Goal: Task Accomplishment & Management: Use online tool/utility

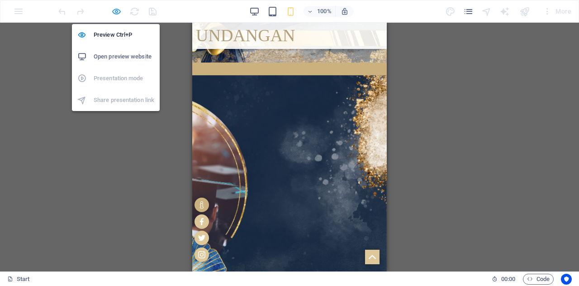
click at [115, 15] on icon "button" at bounding box center [116, 11] width 10 height 10
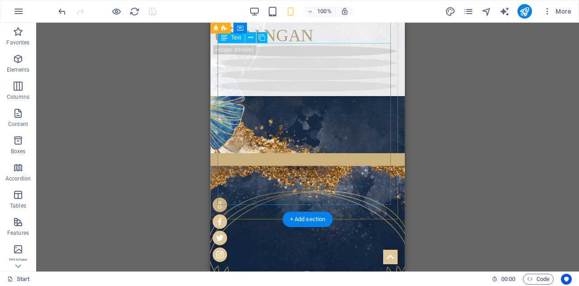
scroll to position [799, 0]
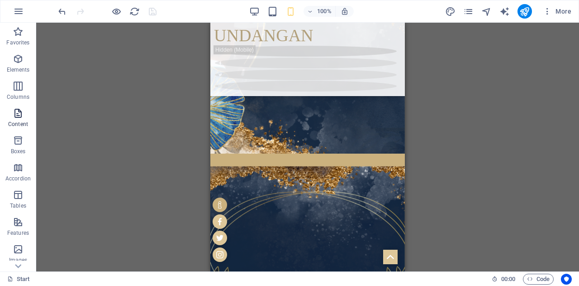
click at [19, 114] on icon "button" at bounding box center [18, 113] width 11 height 11
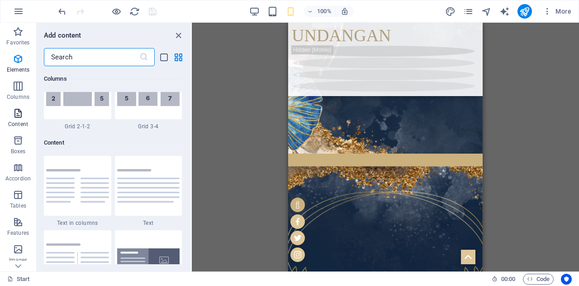
scroll to position [1584, 0]
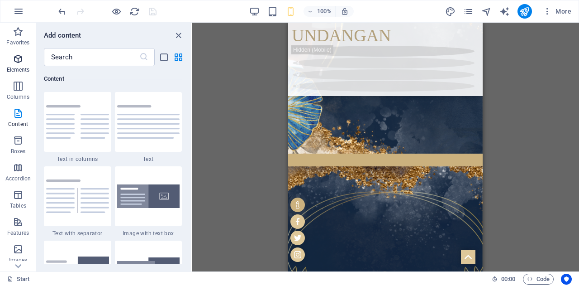
click at [20, 66] on span "Elements" at bounding box center [18, 64] width 36 height 22
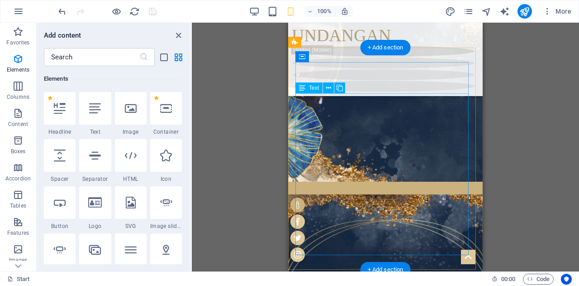
scroll to position [850, 0]
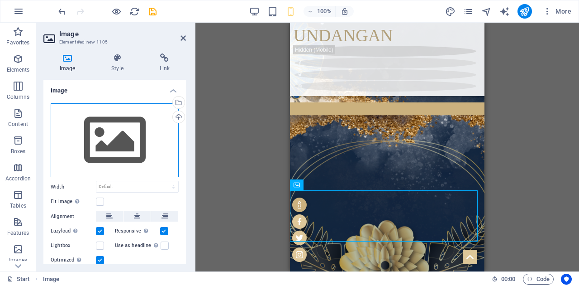
click at [116, 134] on div "Drag files here, click to choose files or select files from Files or our free s…" at bounding box center [115, 140] width 128 height 74
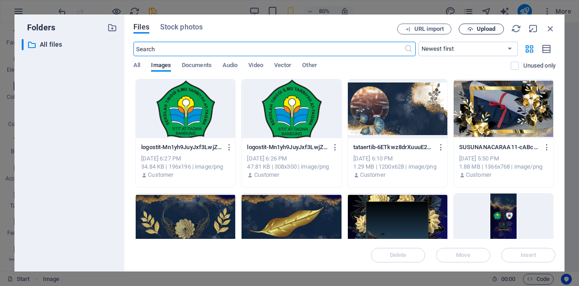
click at [479, 33] on button "Upload" at bounding box center [481, 29] width 45 height 11
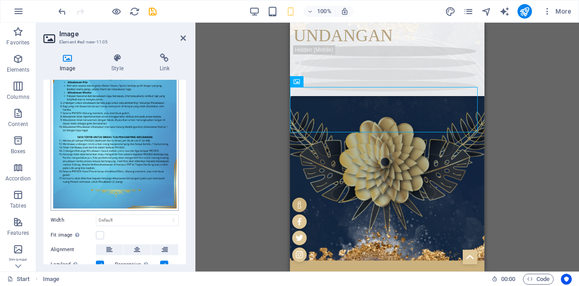
scroll to position [72, 0]
click at [100, 230] on label at bounding box center [100, 234] width 8 height 8
click at [0, 0] on input "Fit image Automatically fit image to a fixed width and height" at bounding box center [0, 0] width 0 height 0
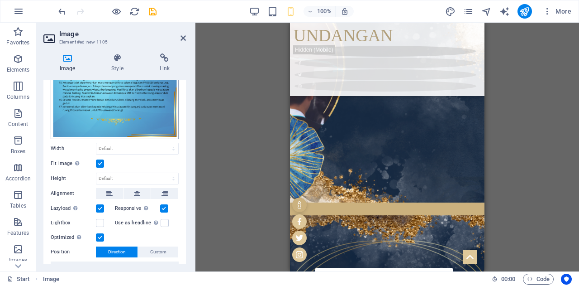
scroll to position [144, 0]
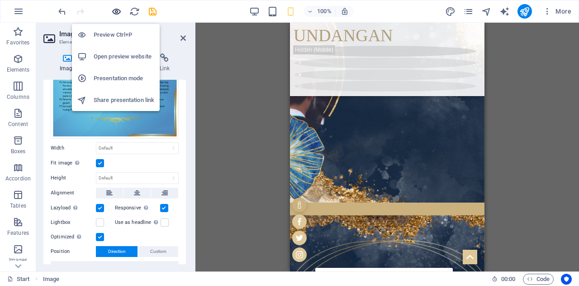
click at [114, 10] on icon "button" at bounding box center [116, 11] width 10 height 10
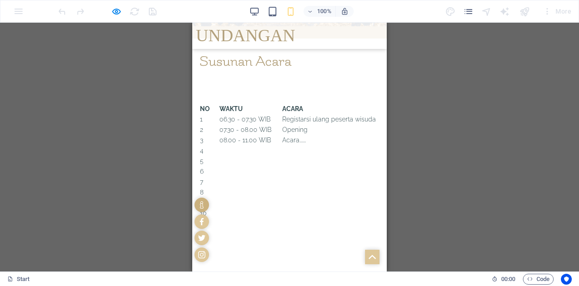
scroll to position [1190, 0]
click at [118, 14] on icon "button" at bounding box center [116, 11] width 10 height 10
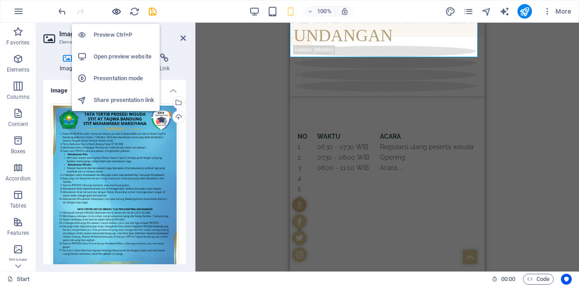
scroll to position [1219, 0]
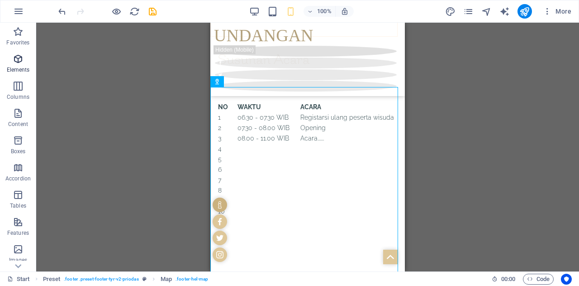
click at [13, 64] on icon "button" at bounding box center [18, 58] width 11 height 11
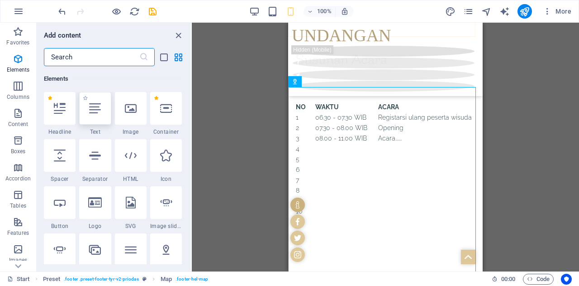
scroll to position [108, 0]
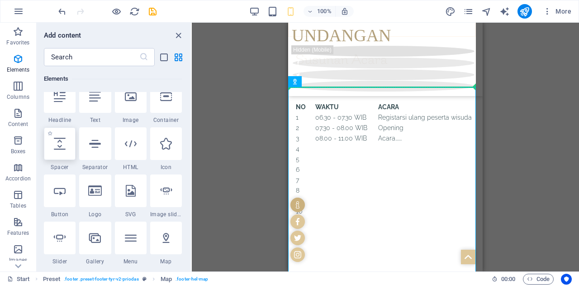
select select "px"
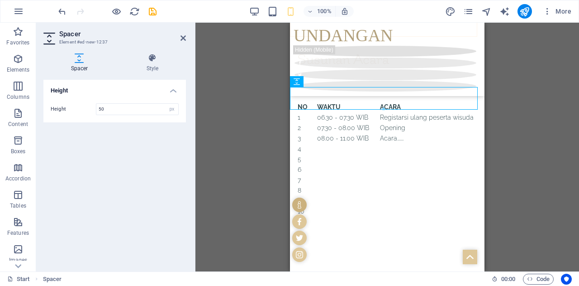
click at [504, 110] on div "H1 3 columns Container Container Banner Container Banner H2 Container Container…" at bounding box center [388, 147] width 384 height 248
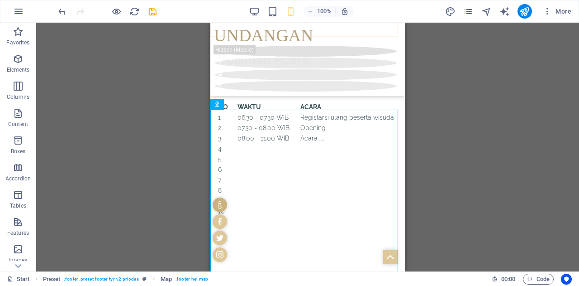
drag, startPoint x: 405, startPoint y: 145, endPoint x: 131, endPoint y: 103, distance: 277.5
click at [405, 145] on div "H1 3 columns Container Container Banner Container Banner H2 Container Container…" at bounding box center [307, 147] width 543 height 248
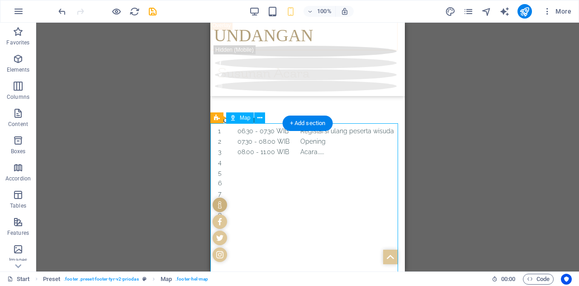
scroll to position [1205, 0]
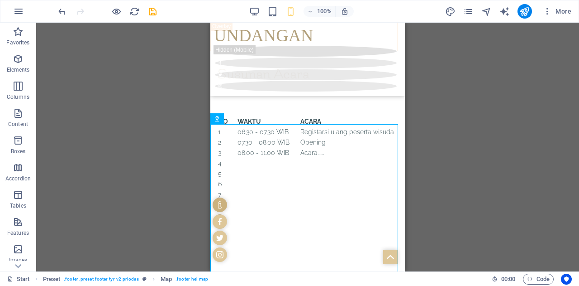
click at [487, 178] on div "H1 3 columns Container Container Banner Container Banner H2 Container Container…" at bounding box center [307, 147] width 543 height 248
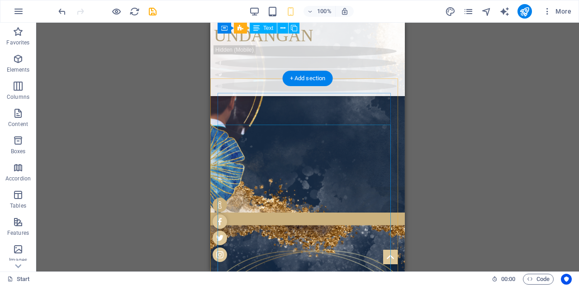
scroll to position [689, 0]
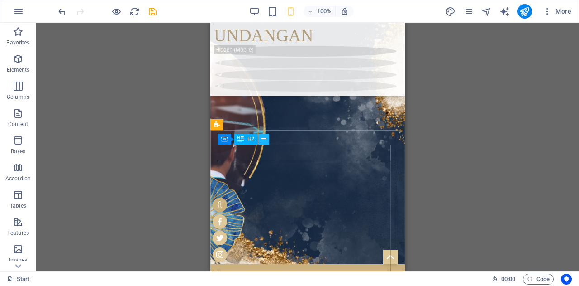
click at [264, 139] on icon at bounding box center [264, 139] width 5 height 10
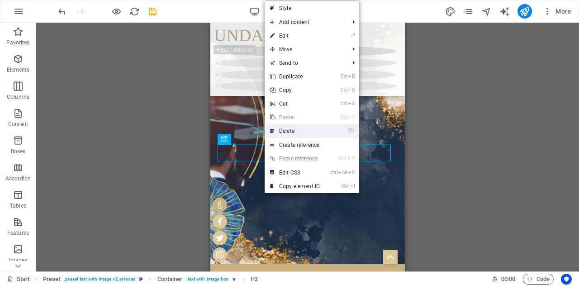
click at [291, 129] on link "⌦ Delete" at bounding box center [295, 131] width 61 height 14
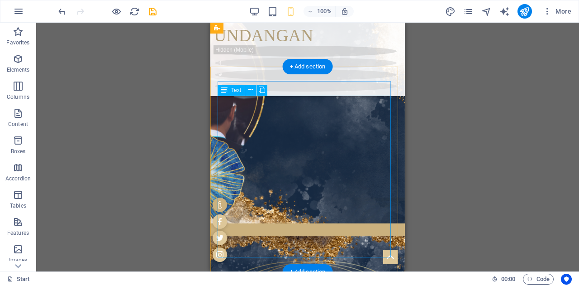
scroll to position [727, 0]
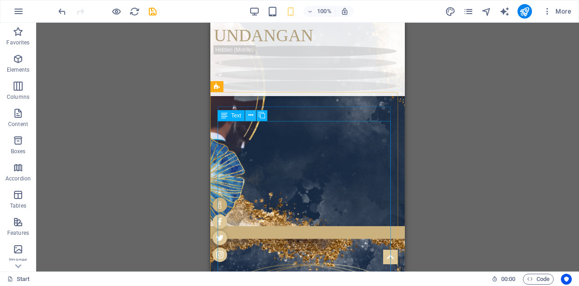
click at [252, 116] on icon at bounding box center [250, 115] width 5 height 10
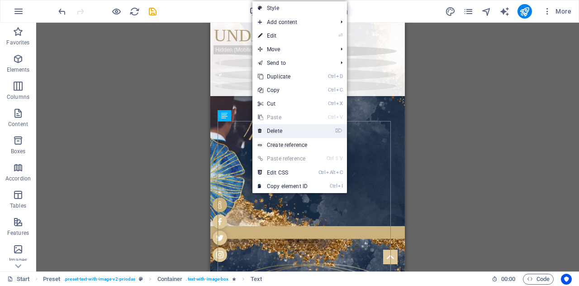
click at [268, 127] on link "⌦ Delete" at bounding box center [283, 131] width 61 height 14
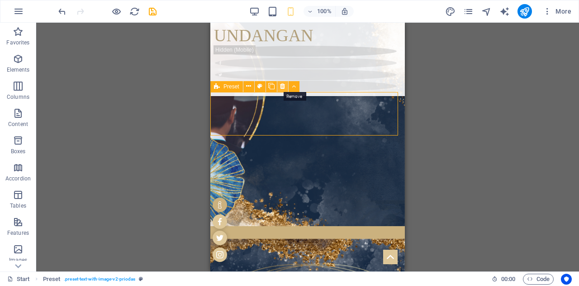
click at [284, 85] on icon at bounding box center [282, 86] width 5 height 10
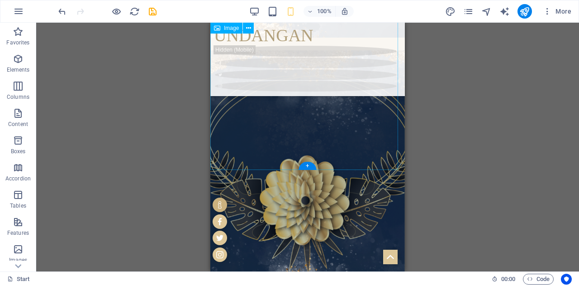
scroll to position [915, 0]
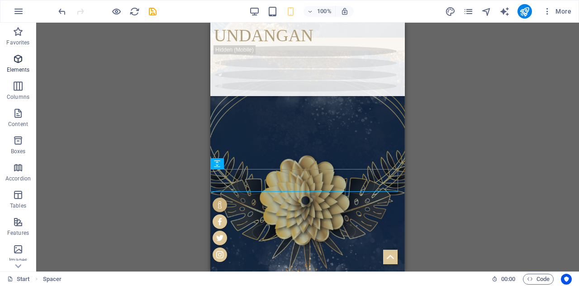
click at [20, 64] on icon "button" at bounding box center [18, 58] width 11 height 11
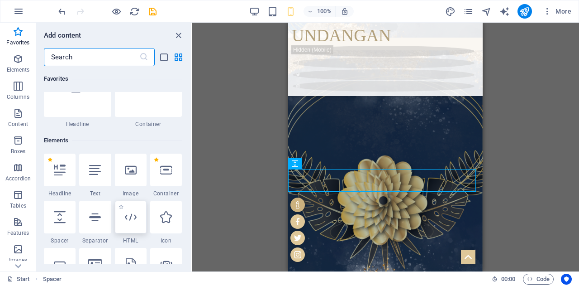
scroll to position [16, 0]
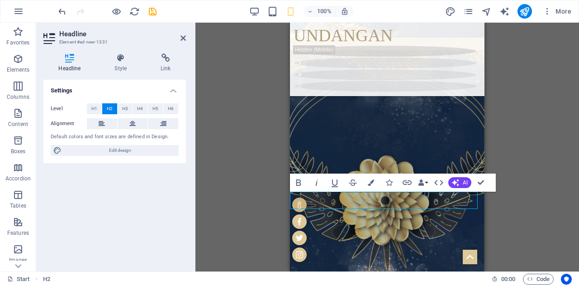
click at [535, 151] on div "H1 3 columns Container Container Banner Container Banner H2 Container Container…" at bounding box center [388, 147] width 384 height 248
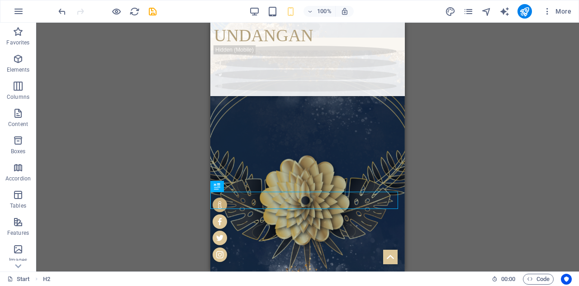
click at [459, 173] on div "H1 3 columns Container Container Banner Container Banner H2 Container Container…" at bounding box center [307, 147] width 543 height 248
click at [136, 186] on div "H1 3 columns Container Container Banner Container Banner H2 Container Container…" at bounding box center [307, 147] width 543 height 248
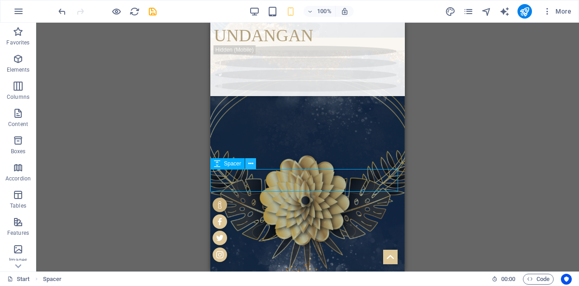
click at [248, 164] on icon at bounding box center [250, 164] width 5 height 10
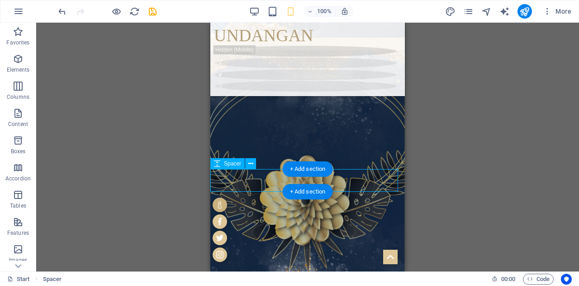
select select "px"
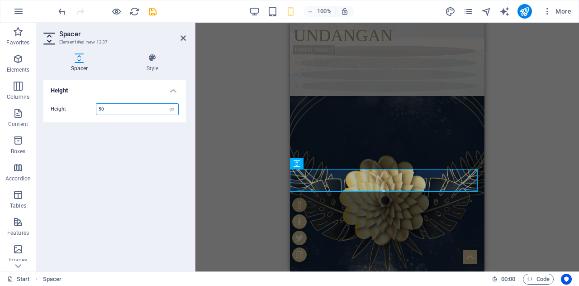
click at [142, 108] on input "50" at bounding box center [137, 109] width 82 height 11
drag, startPoint x: 142, startPoint y: 108, endPoint x: 86, endPoint y: 107, distance: 56.1
click at [86, 107] on div "Height 50 px rem vh vw" at bounding box center [115, 109] width 128 height 12
type input "20"
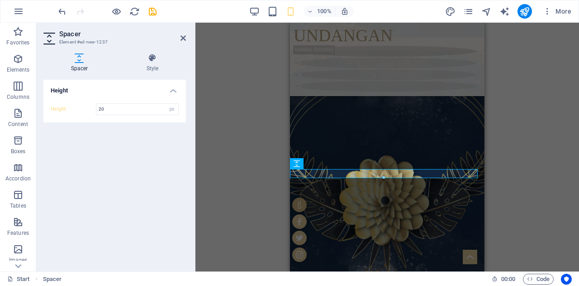
click at [254, 153] on div "H1 3 columns Container Container Banner Container Banner H2 Container Container…" at bounding box center [388, 147] width 384 height 248
click at [214, 89] on div "H1 3 columns Container Container Banner Container Banner H2 Container Container…" at bounding box center [388, 147] width 384 height 248
click at [219, 148] on div "H1 3 columns Container Container Banner Container Banner H2 Container Container…" at bounding box center [388, 147] width 384 height 248
click at [188, 38] on aside "Spacer Element #ed-new-1237 Spacer Style Height Height 20 px rem vh vw Preset E…" at bounding box center [115, 147] width 159 height 248
click at [186, 38] on aside "Spacer Element #ed-new-1237 Spacer Style Height Height 20 px rem vh vw Preset E…" at bounding box center [115, 147] width 159 height 248
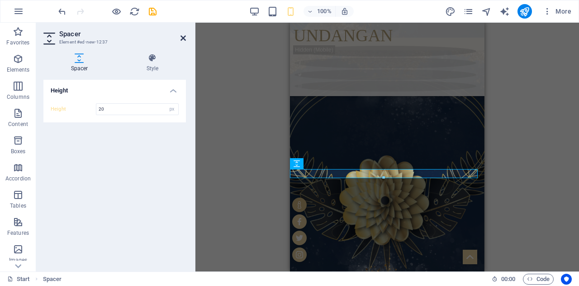
click at [182, 37] on icon at bounding box center [183, 37] width 5 height 7
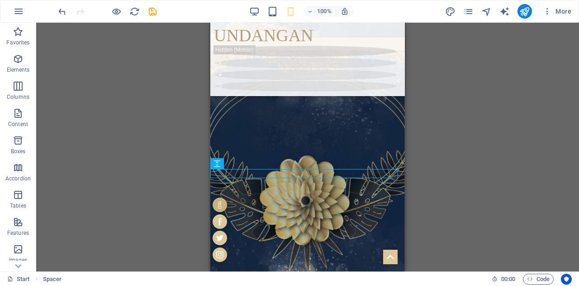
click at [150, 76] on div "H1 3 columns Container Container Banner Container Banner H2 Container Container…" at bounding box center [307, 147] width 543 height 248
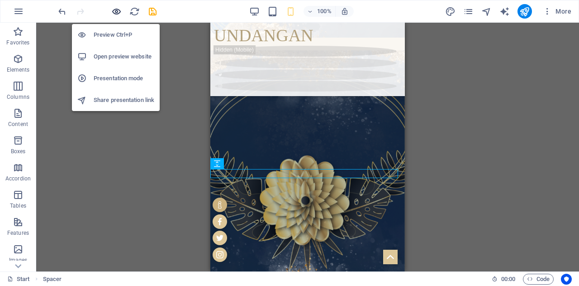
click at [114, 14] on icon "button" at bounding box center [116, 11] width 10 height 10
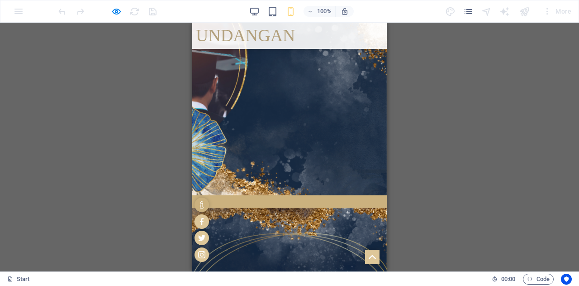
scroll to position [752, 0]
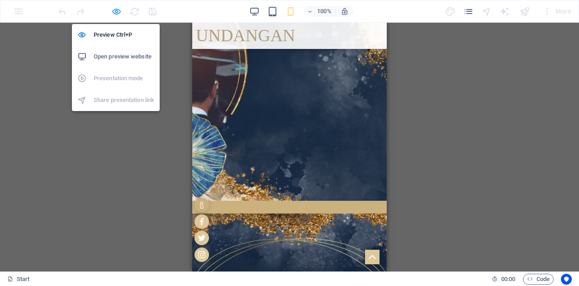
click at [118, 10] on icon "button" at bounding box center [116, 11] width 10 height 10
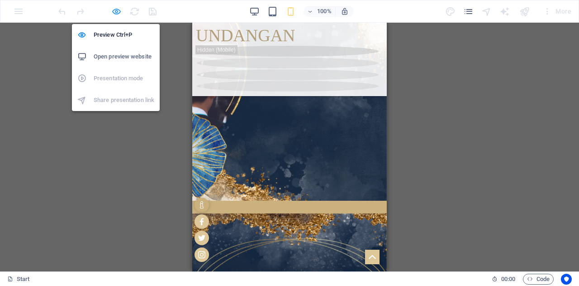
scroll to position [782, 0]
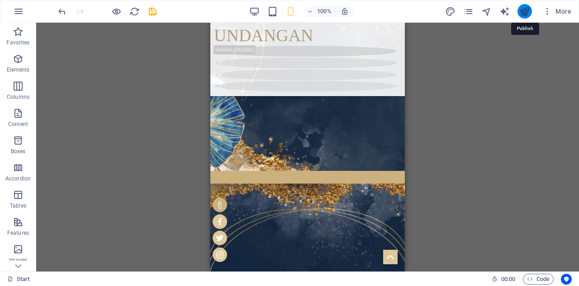
click at [525, 11] on icon "publish" at bounding box center [525, 11] width 10 height 10
click at [522, 14] on icon "publish" at bounding box center [525, 11] width 10 height 10
